Goal: Task Accomplishment & Management: Complete application form

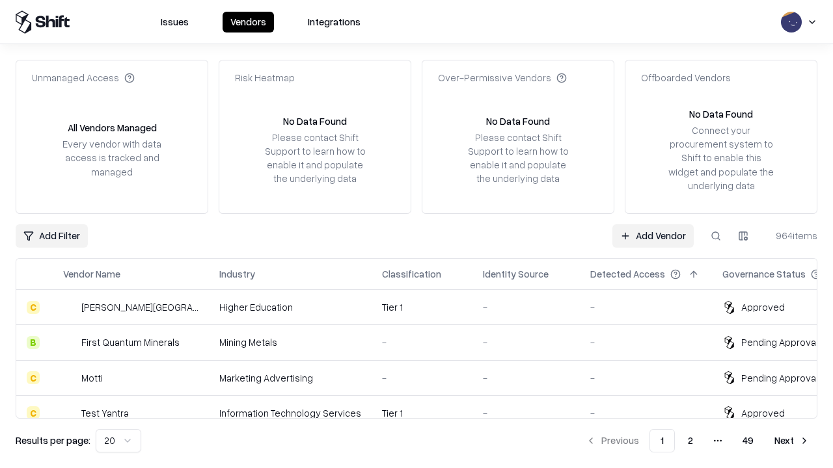
click at [653, 236] on link "Add Vendor" at bounding box center [652, 235] width 81 height 23
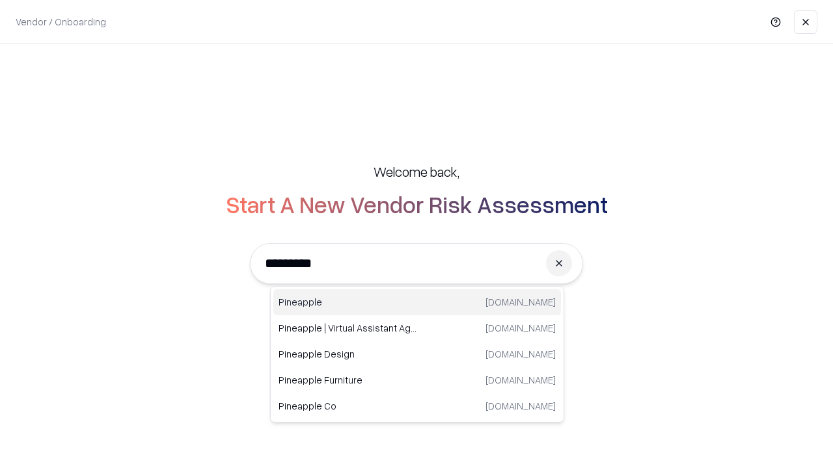
click at [417, 303] on div "Pineapple [DOMAIN_NAME]" at bounding box center [417, 303] width 288 height 26
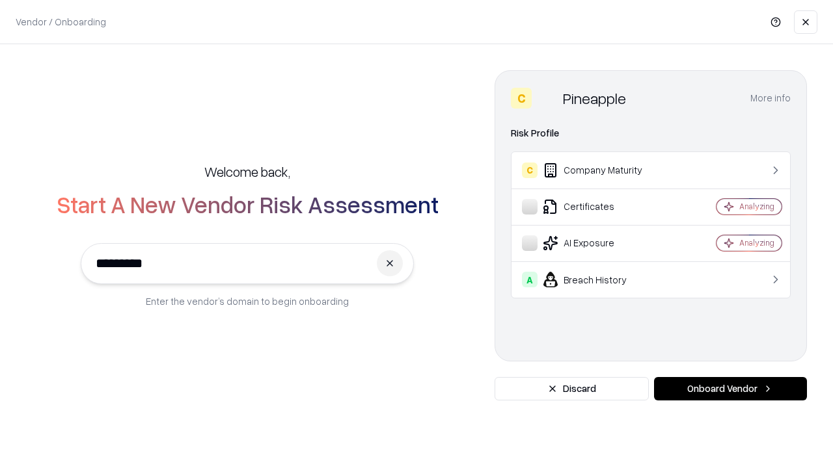
type input "*********"
click at [730, 389] on button "Onboard Vendor" at bounding box center [730, 388] width 153 height 23
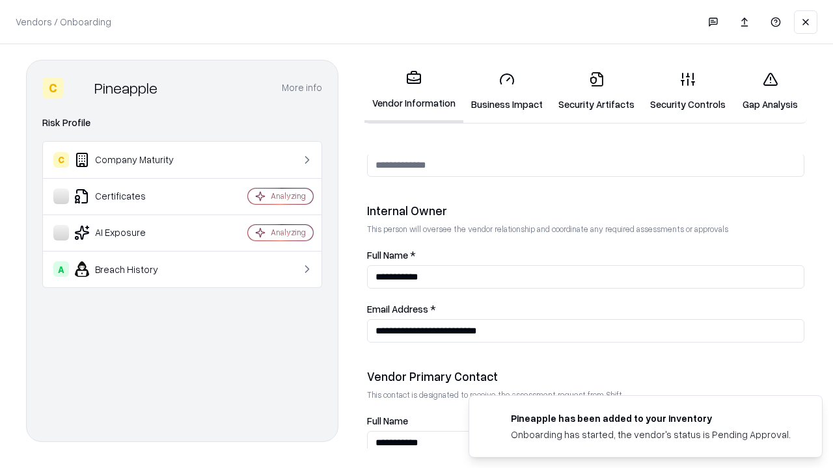
scroll to position [674, 0]
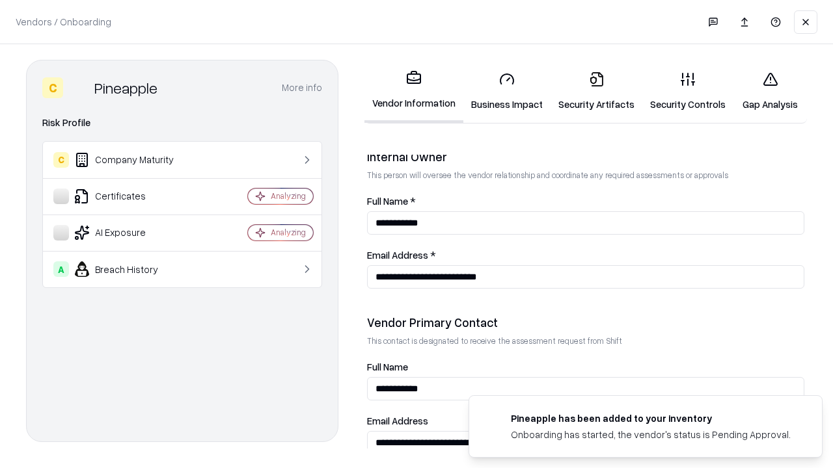
click at [507, 91] on link "Business Impact" at bounding box center [506, 91] width 87 height 61
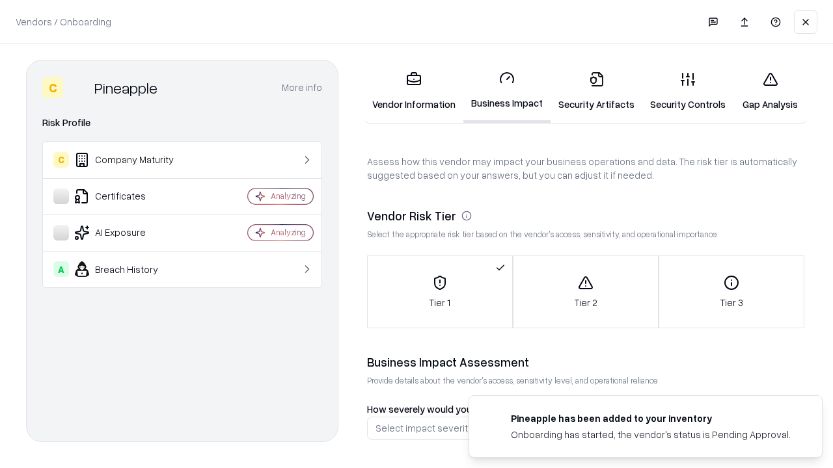
click at [596, 91] on link "Security Artifacts" at bounding box center [596, 91] width 92 height 61
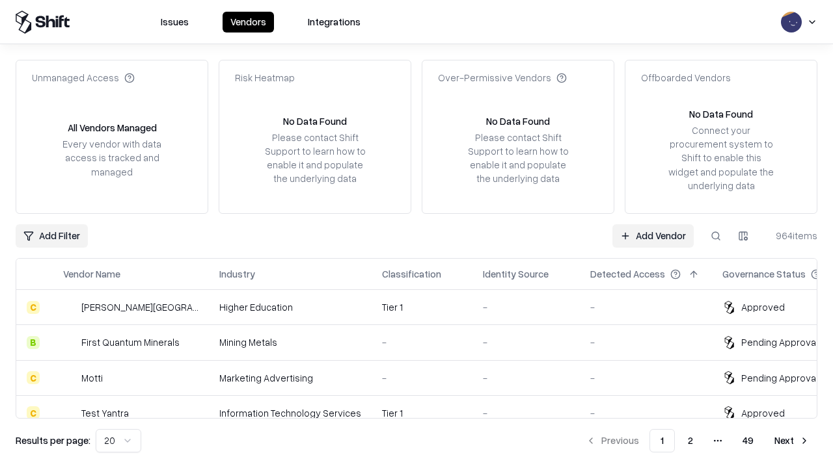
click at [653, 236] on link "Add Vendor" at bounding box center [652, 235] width 81 height 23
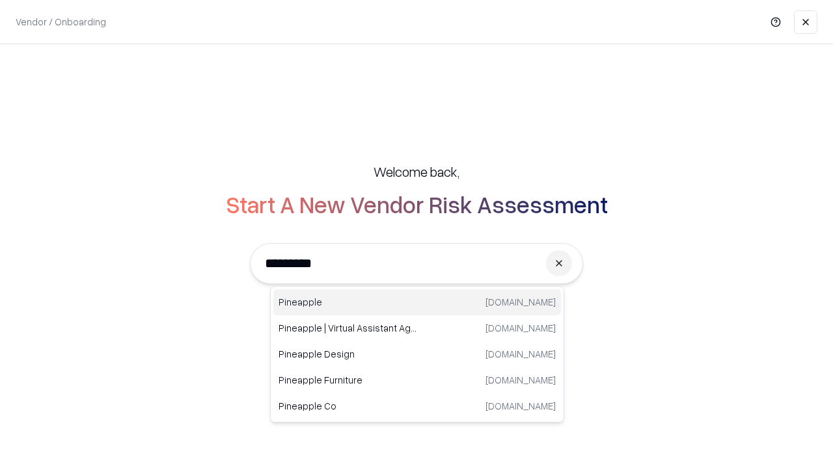
click at [417, 303] on div "Pineapple [DOMAIN_NAME]" at bounding box center [417, 303] width 288 height 26
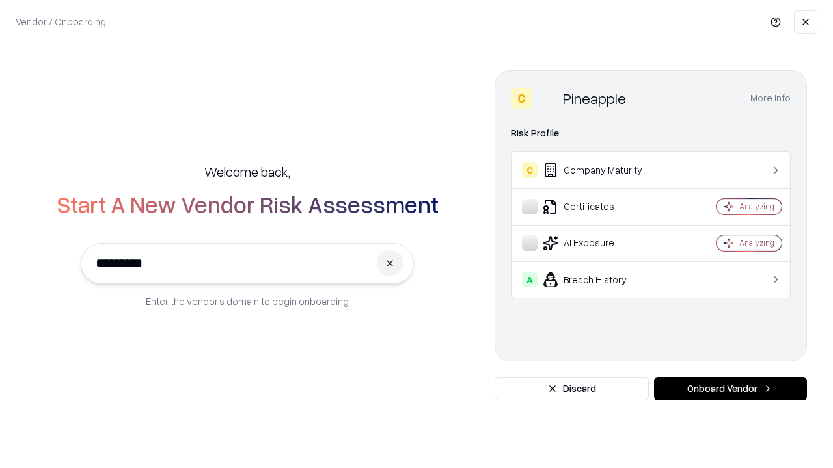
type input "*********"
click at [730, 389] on button "Onboard Vendor" at bounding box center [730, 388] width 153 height 23
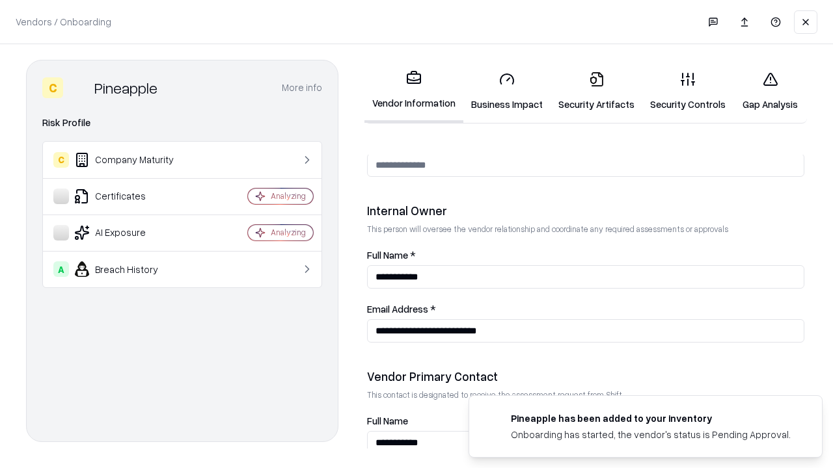
scroll to position [674, 0]
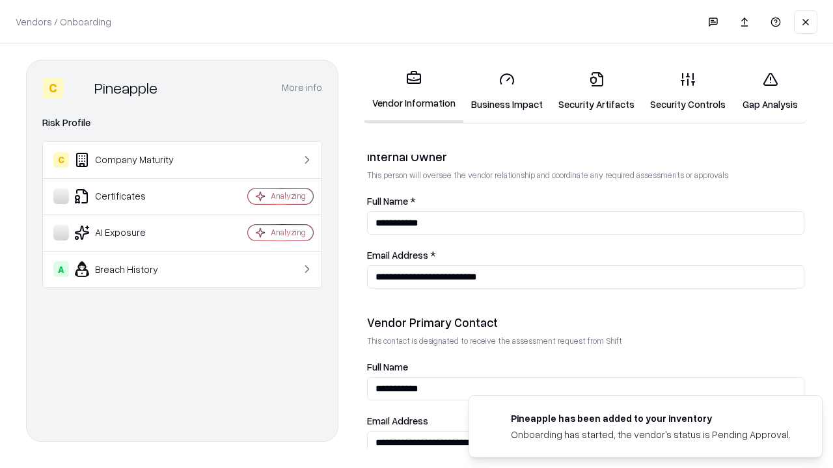
click at [770, 91] on link "Gap Analysis" at bounding box center [770, 91] width 74 height 61
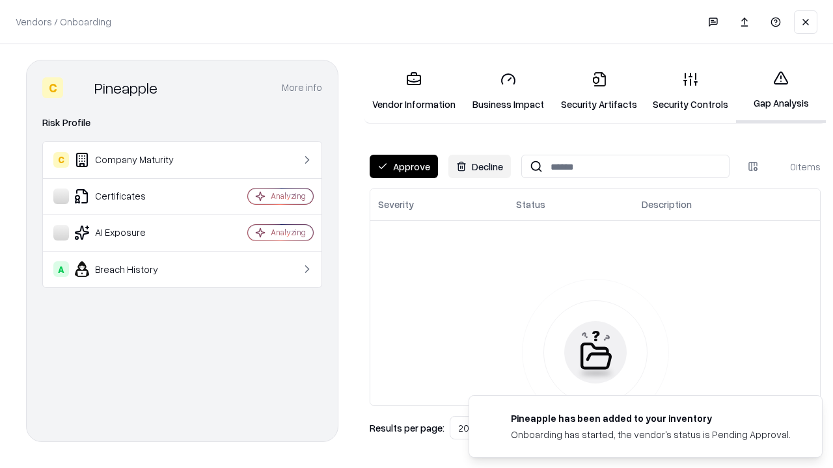
click at [403, 167] on button "Approve" at bounding box center [404, 166] width 68 height 23
